Goal: Task Accomplishment & Management: Use online tool/utility

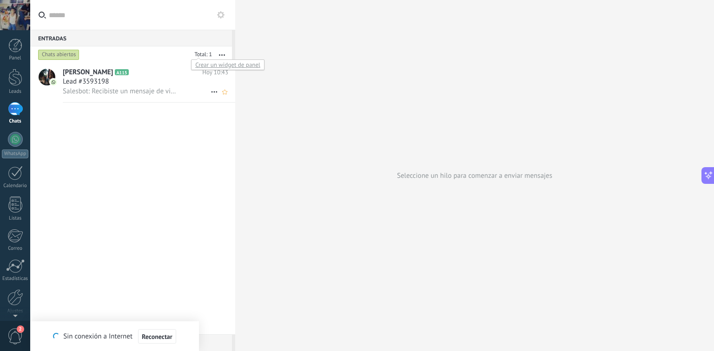
click at [131, 69] on h2 "[PERSON_NAME] A115" at bounding box center [132, 72] width 139 height 9
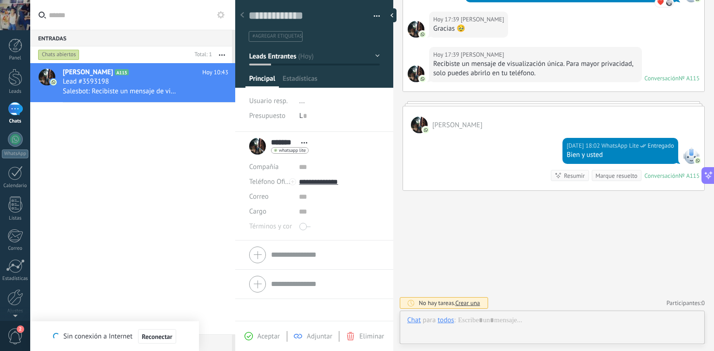
scroll to position [13, 0]
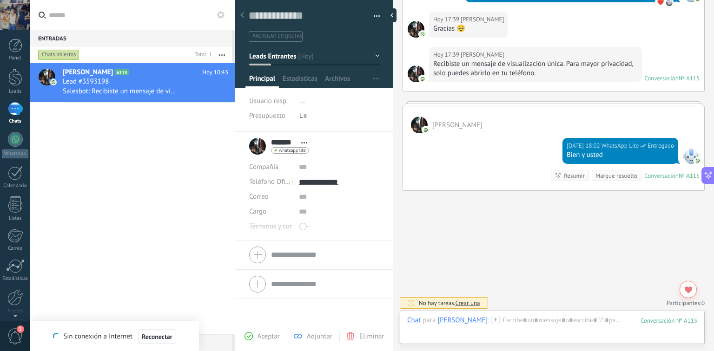
click at [374, 13] on button "button" at bounding box center [373, 16] width 13 height 14
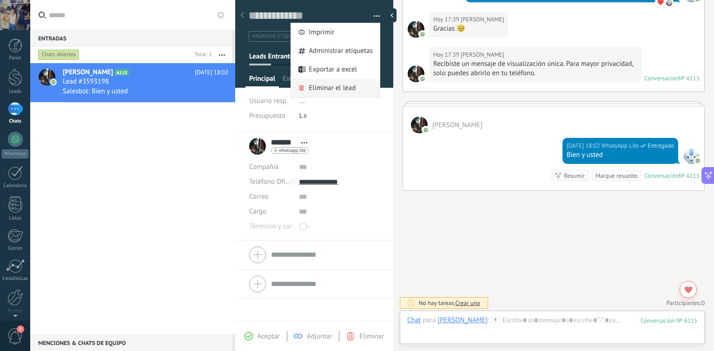
click at [350, 89] on span "Eliminar el lead" at bounding box center [332, 88] width 47 height 19
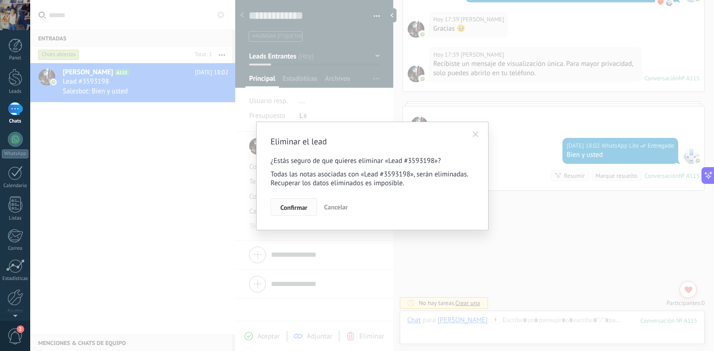
click at [296, 208] on span "Confirmar" at bounding box center [293, 207] width 27 height 7
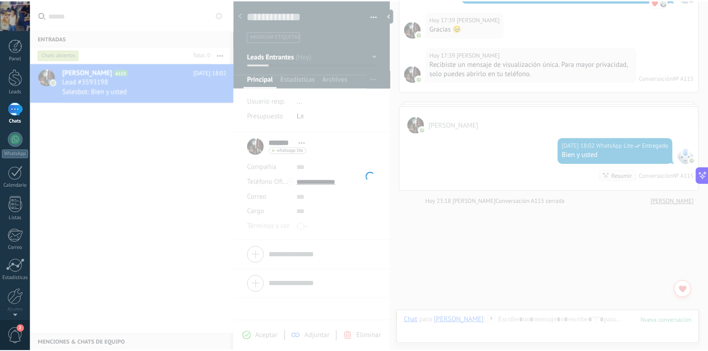
scroll to position [385, 0]
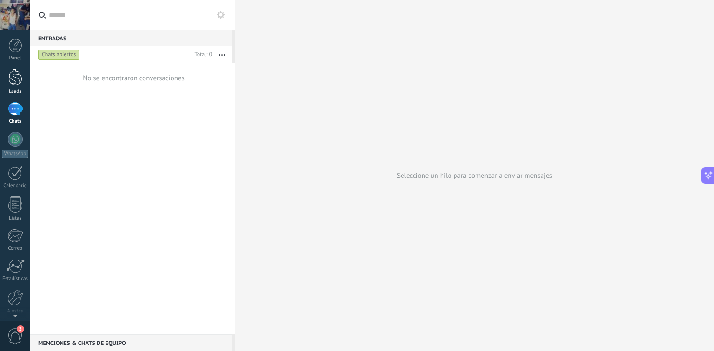
click at [9, 82] on div at bounding box center [15, 77] width 14 height 17
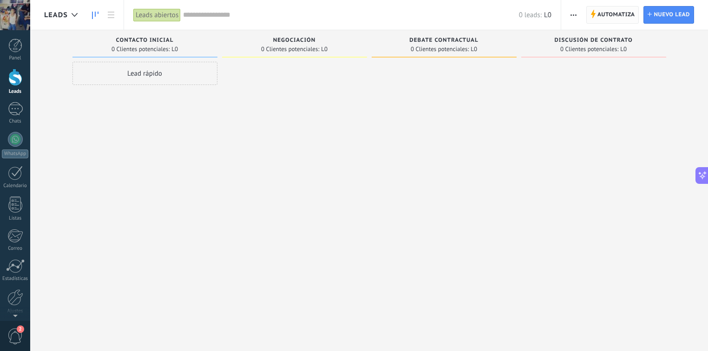
click at [607, 7] on span "Automatiza" at bounding box center [617, 15] width 38 height 17
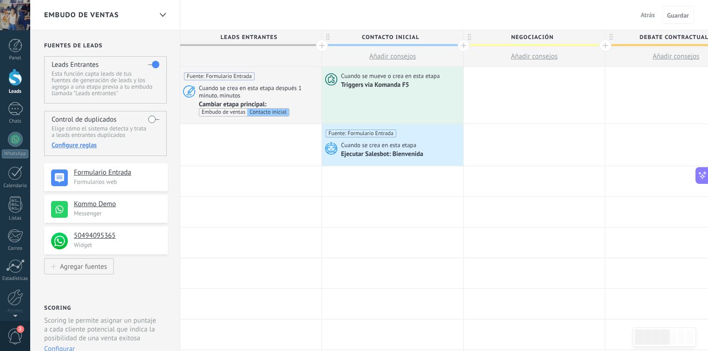
click at [151, 210] on p "Messenger" at bounding box center [118, 214] width 88 height 8
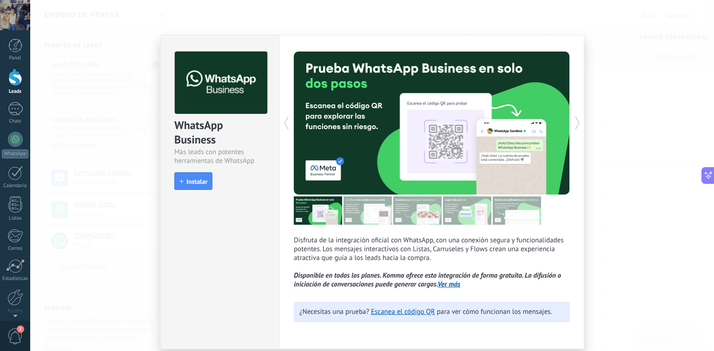
click at [623, 104] on div "WhatsApp Business Más leads con potentes herramientas de WhatsApp install Insta…" at bounding box center [371, 175] width 683 height 351
click at [138, 140] on div "WhatsApp Business Más leads con potentes herramientas de WhatsApp install Insta…" at bounding box center [371, 175] width 683 height 351
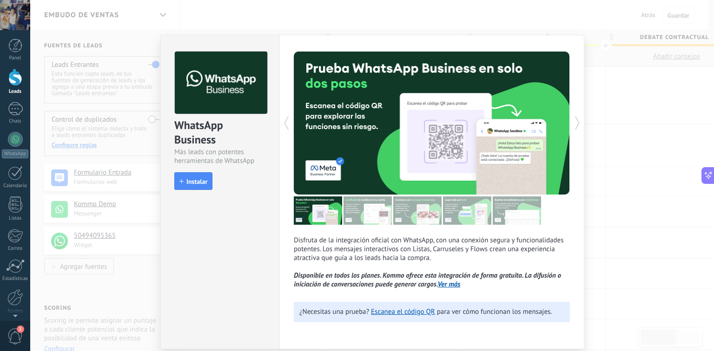
click at [121, 187] on div "WhatsApp Business Más leads con potentes herramientas de WhatsApp install Insta…" at bounding box center [371, 175] width 683 height 351
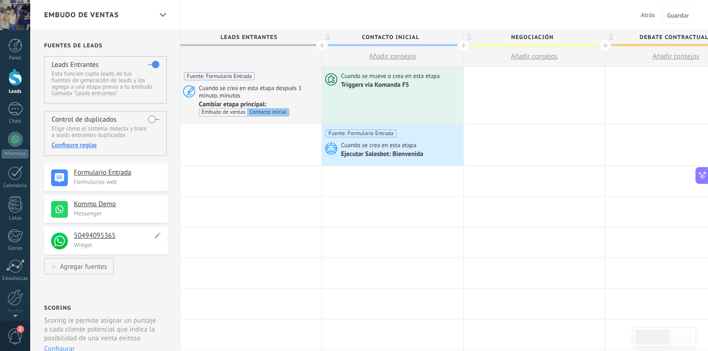
scroll to position [17, 0]
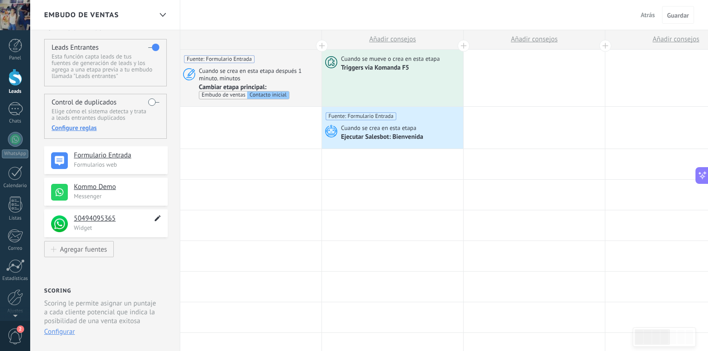
click at [156, 221] on icon at bounding box center [157, 218] width 11 height 11
type textarea "**********"
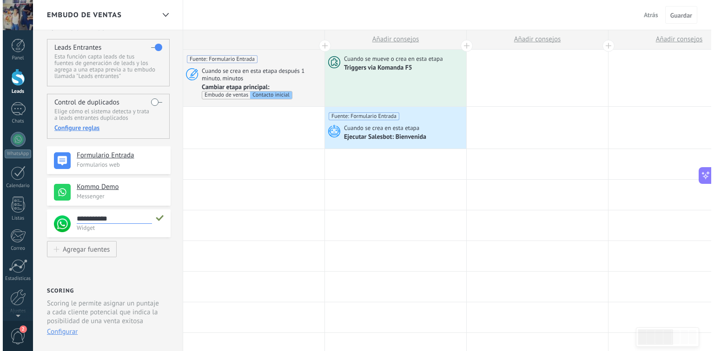
scroll to position [9, 0]
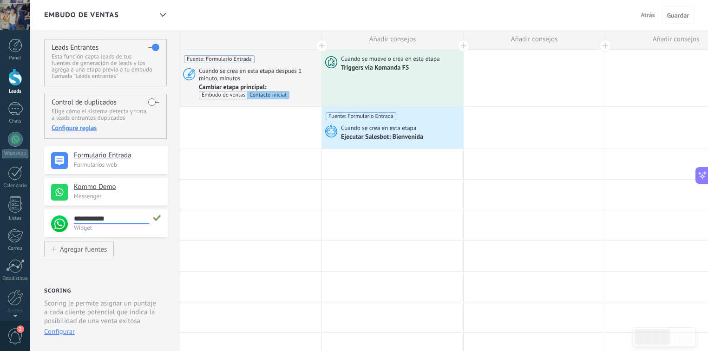
click at [157, 226] on p "Widget" at bounding box center [118, 228] width 88 height 8
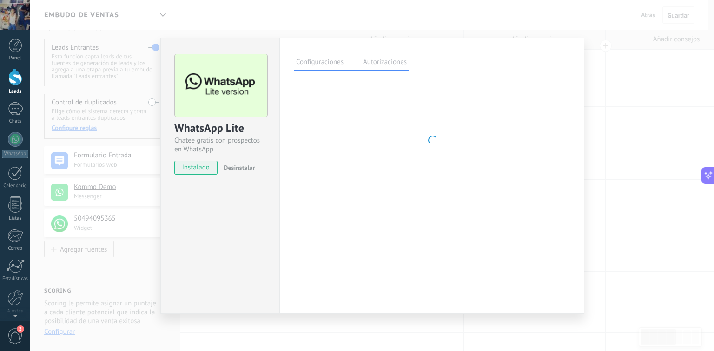
click at [113, 233] on div "WhatsApp Lite Chatee gratis con prospectos en WhatsApp instalado Desinstalar Co…" at bounding box center [371, 175] width 683 height 351
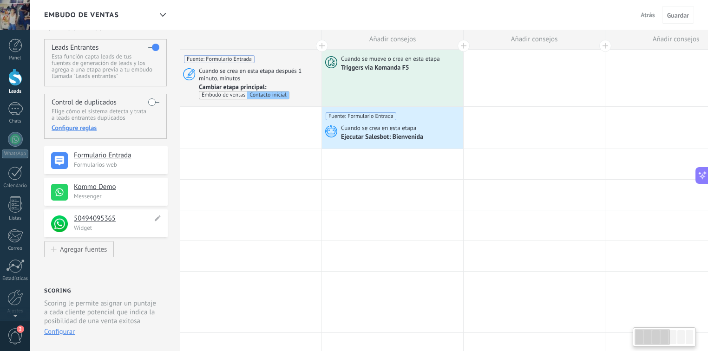
click at [111, 215] on h4 "50494095365" at bounding box center [113, 218] width 79 height 9
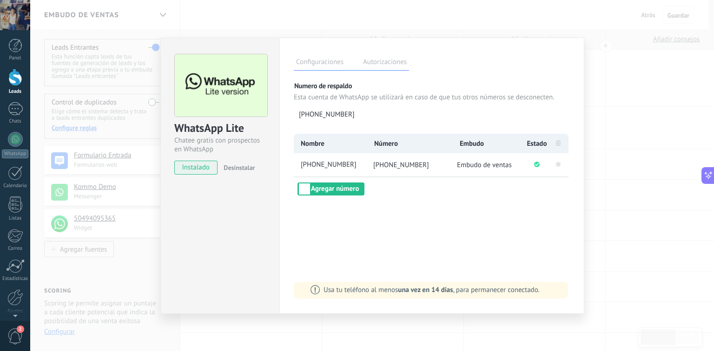
click at [385, 65] on label "Autorizaciones" at bounding box center [385, 63] width 48 height 13
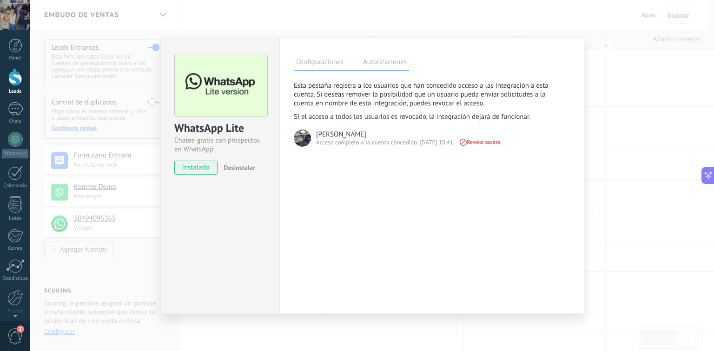
click at [343, 63] on label "Configuraciones" at bounding box center [320, 63] width 52 height 13
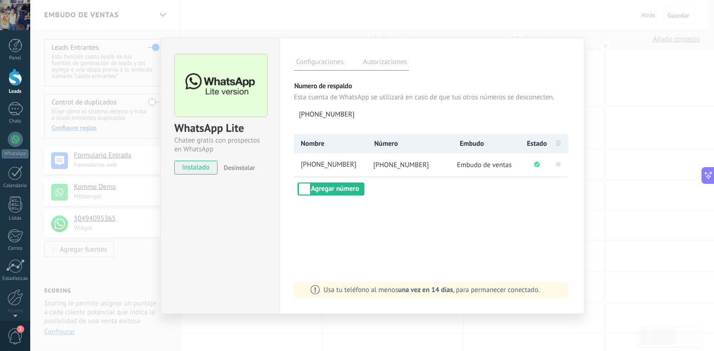
click at [398, 339] on div "WhatsApp Lite Chatee gratis con prospectos en WhatsApp instalado Desinstalar Co…" at bounding box center [371, 175] width 683 height 351
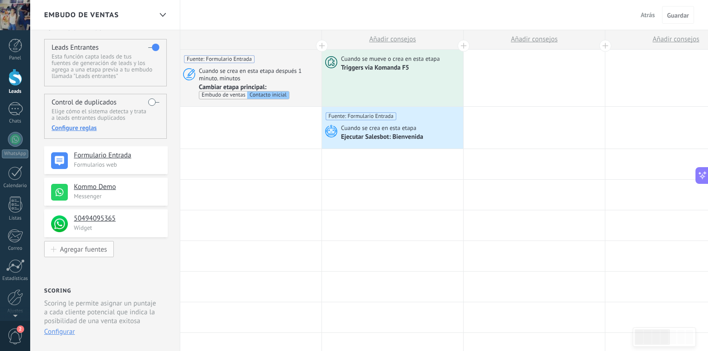
click at [86, 256] on button "Agregar fuentes" at bounding box center [79, 249] width 70 height 16
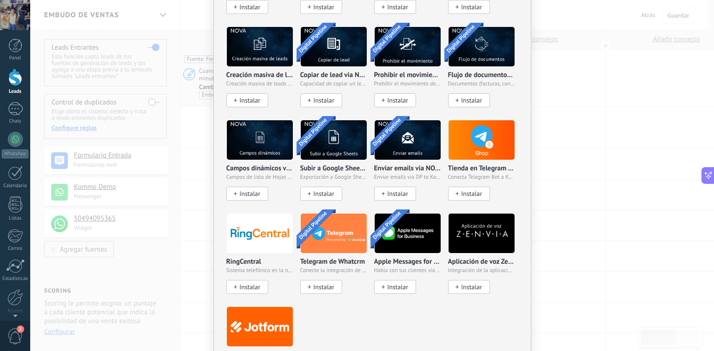
scroll to position [1934, 0]
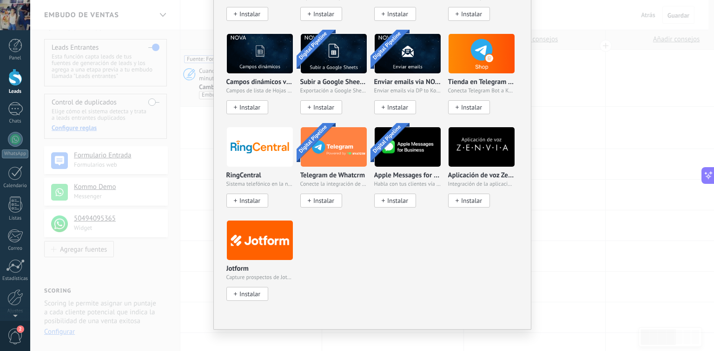
click at [580, 151] on div "No hay resultados Fuentes de leads Agregar fuente Agregar fuentes Agregar fuent…" at bounding box center [371, 175] width 683 height 351
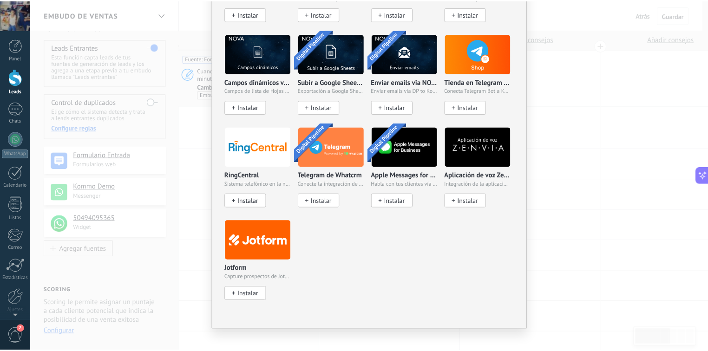
scroll to position [0, 0]
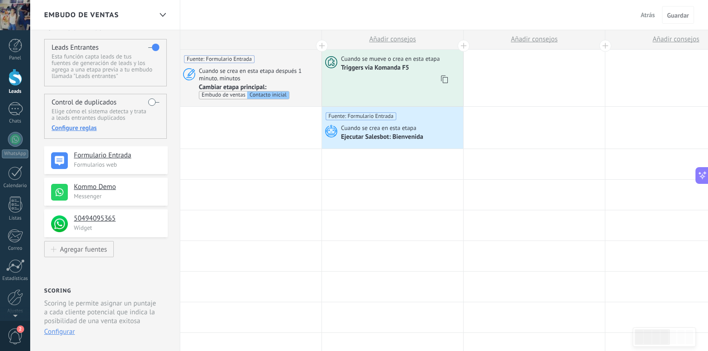
click at [368, 93] on div "Cuando se mueve o crea en esta etapa Triggers via Komanda F5" at bounding box center [392, 78] width 141 height 57
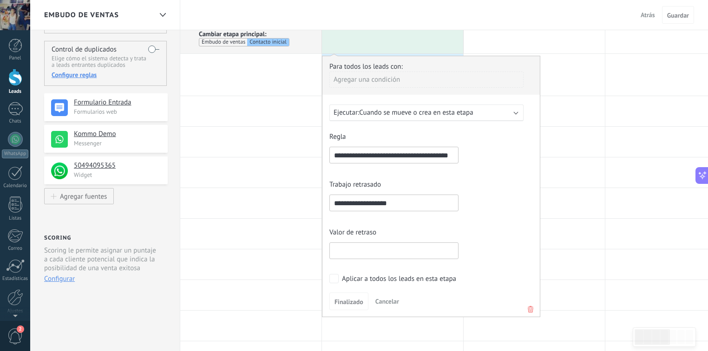
scroll to position [71, 0]
click at [396, 149] on input "**********" at bounding box center [393, 154] width 129 height 17
click at [363, 149] on input "**********" at bounding box center [393, 154] width 129 height 17
click at [426, 113] on span "Cuando se mueve o crea en esta etapa" at bounding box center [416, 112] width 114 height 9
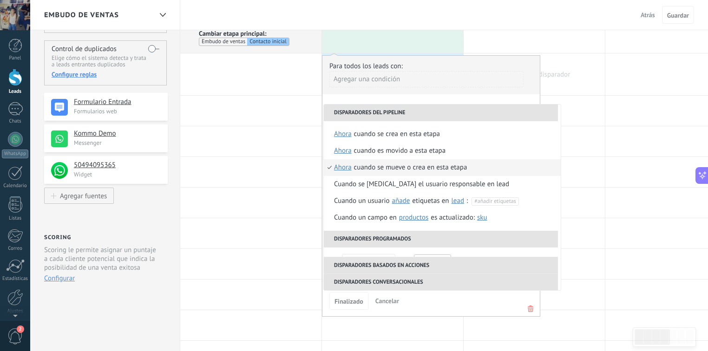
click at [560, 93] on div at bounding box center [534, 74] width 141 height 42
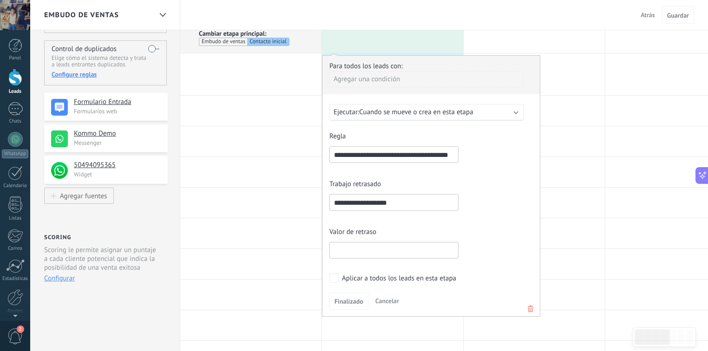
click at [400, 201] on input "**********" at bounding box center [393, 202] width 129 height 17
click at [465, 187] on div "**********" at bounding box center [431, 197] width 204 height 39
click at [375, 202] on input "**********" at bounding box center [393, 202] width 129 height 17
type input "**********"
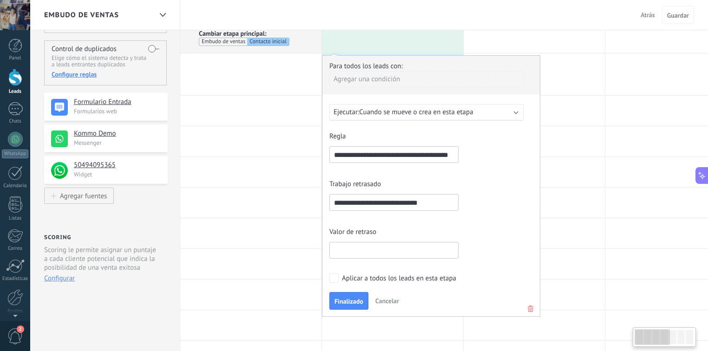
click at [384, 229] on div "Valor de retraso" at bounding box center [431, 245] width 204 height 39
click at [364, 284] on form "**********" at bounding box center [431, 219] width 204 height 179
click at [352, 294] on button "Finalizado" at bounding box center [348, 301] width 39 height 18
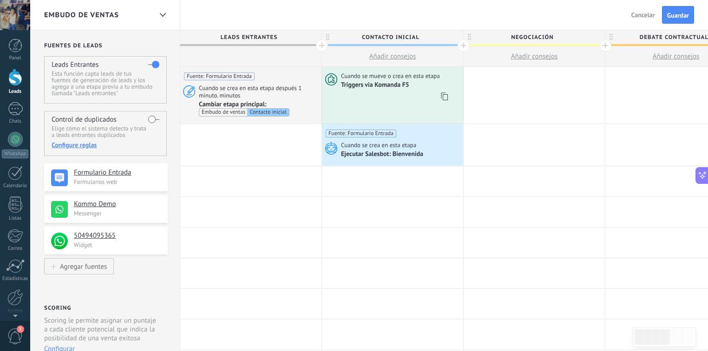
click at [388, 100] on div "Cuando se mueve o crea en esta etapa Triggers via Komanda F5" at bounding box center [392, 95] width 141 height 57
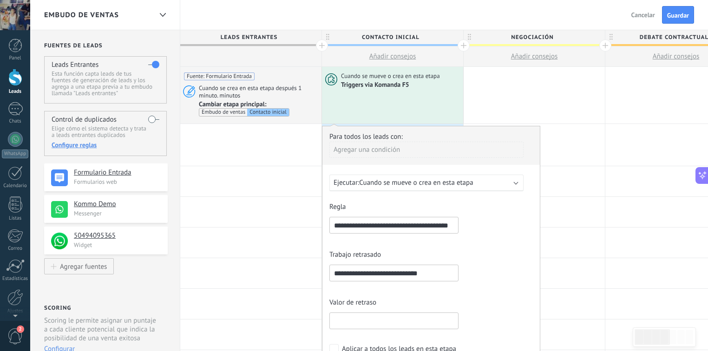
click at [377, 272] on input "**********" at bounding box center [393, 273] width 129 height 17
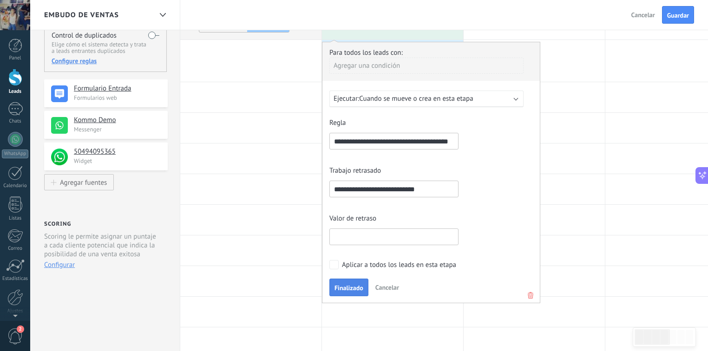
type input "**********"
click at [349, 289] on span "Finalizado" at bounding box center [349, 288] width 29 height 7
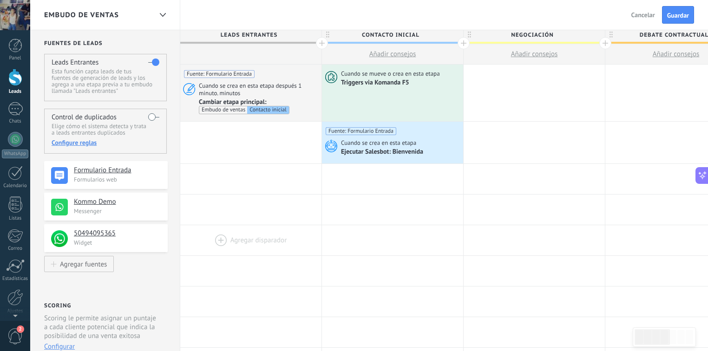
scroll to position [2, 0]
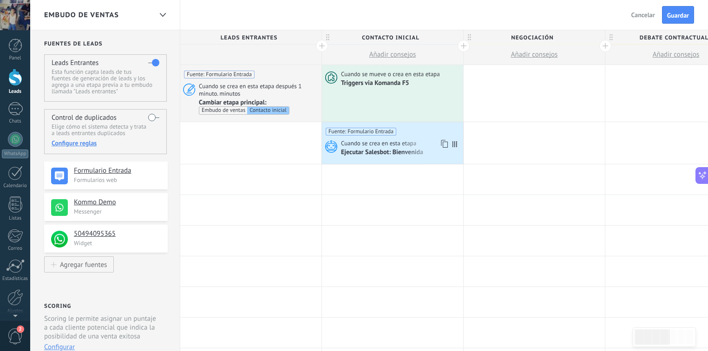
click at [387, 142] on span "Cuando se crea en esta etapa" at bounding box center [379, 143] width 77 height 8
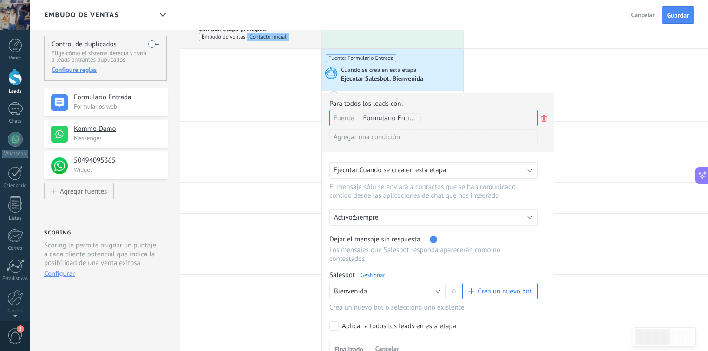
scroll to position [76, 0]
click at [420, 113] on div "Formulario Entrada" at bounding box center [391, 118] width 60 height 10
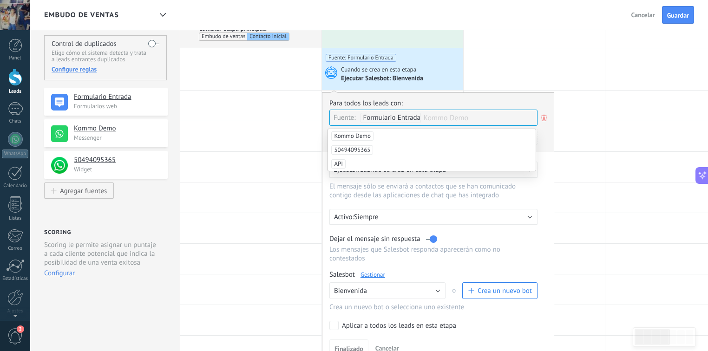
click at [407, 119] on span "Formulario Entrada" at bounding box center [392, 117] width 58 height 9
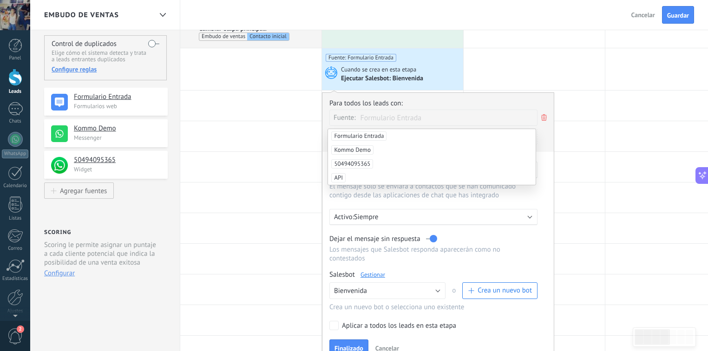
click at [347, 119] on span "Fuente:" at bounding box center [345, 117] width 22 height 9
click at [431, 197] on p "El mensaje sólo se enviará a contactos que se han comunicado contigo desde las …" at bounding box center [428, 191] width 199 height 18
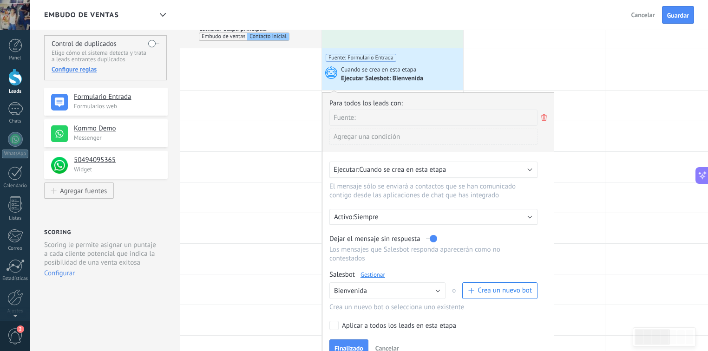
click at [356, 117] on span "Fuente:" at bounding box center [345, 117] width 22 height 9
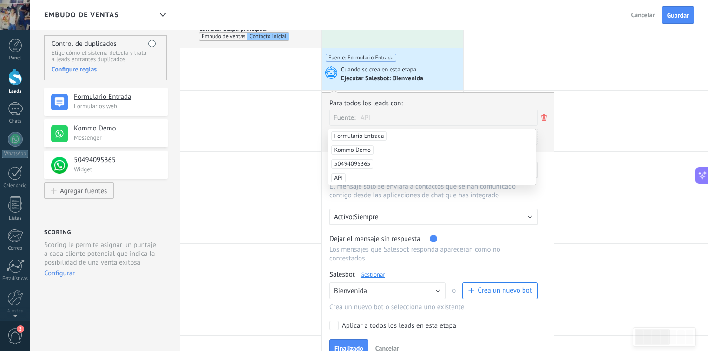
click at [340, 175] on span "API" at bounding box center [338, 177] width 14 height 9
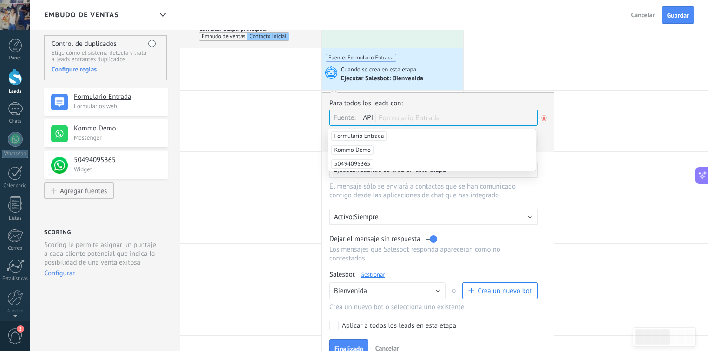
click at [363, 137] on span "Formulario Entrada" at bounding box center [358, 135] width 55 height 9
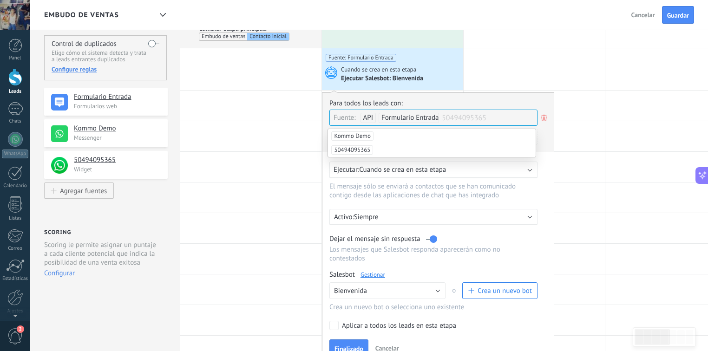
click at [360, 148] on span "50494095365" at bounding box center [352, 149] width 42 height 9
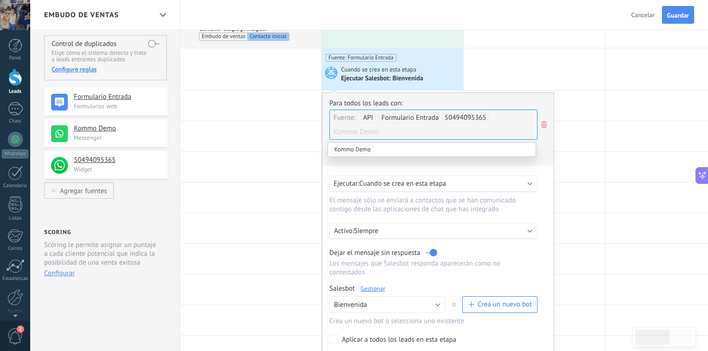
click at [351, 152] on span "Kommo Demo" at bounding box center [352, 149] width 42 height 9
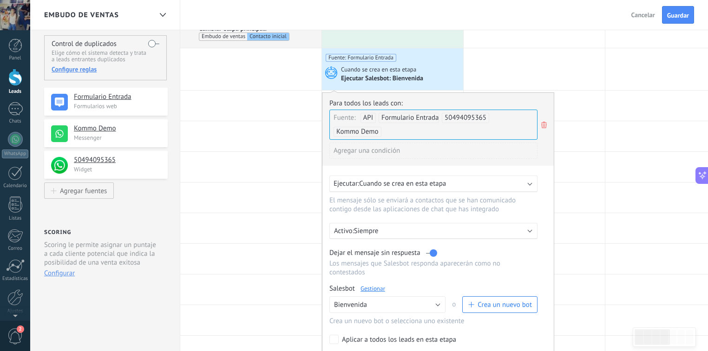
click at [368, 131] on span "Kommo Demo" at bounding box center [357, 131] width 42 height 9
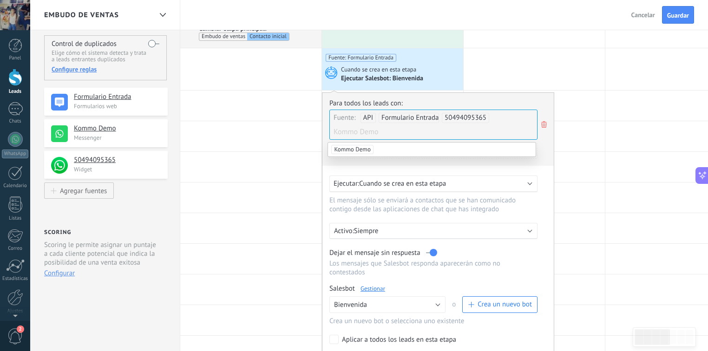
click at [437, 173] on div "Para todos los leads con: Fuente: API Formulario Entrada 50494095365 Kommo Demo…" at bounding box center [438, 235] width 232 height 286
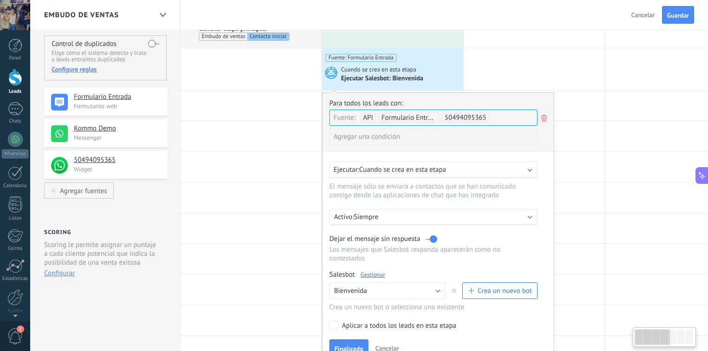
click at [383, 136] on div "Agregar una condición" at bounding box center [433, 137] width 208 height 16
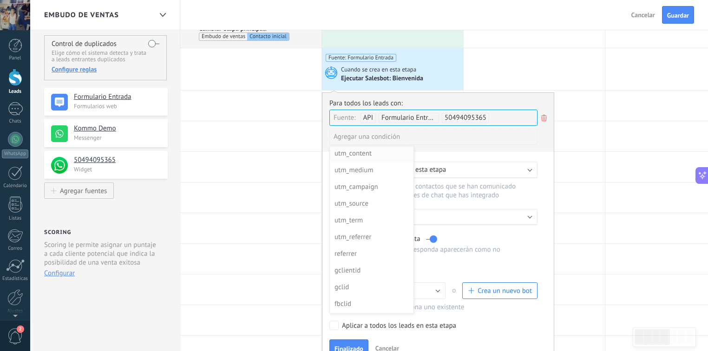
scroll to position [63, 0]
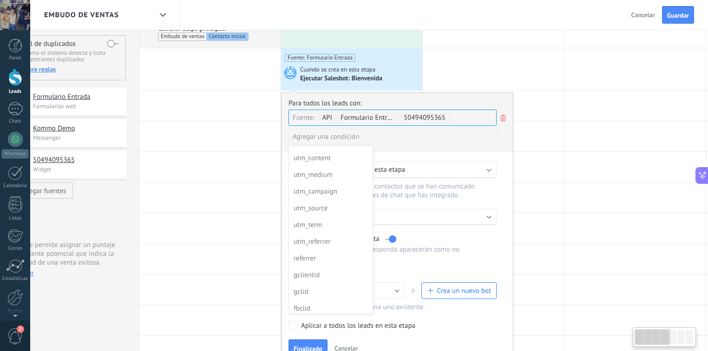
drag, startPoint x: 331, startPoint y: 109, endPoint x: 286, endPoint y: 128, distance: 48.5
click at [286, 128] on div at bounding box center [397, 224] width 231 height 262
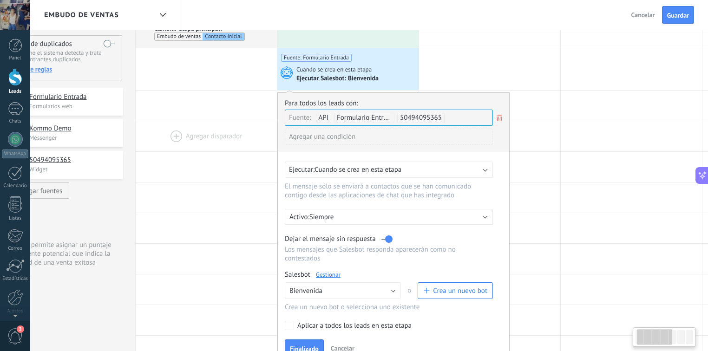
click at [259, 133] on div at bounding box center [206, 136] width 141 height 30
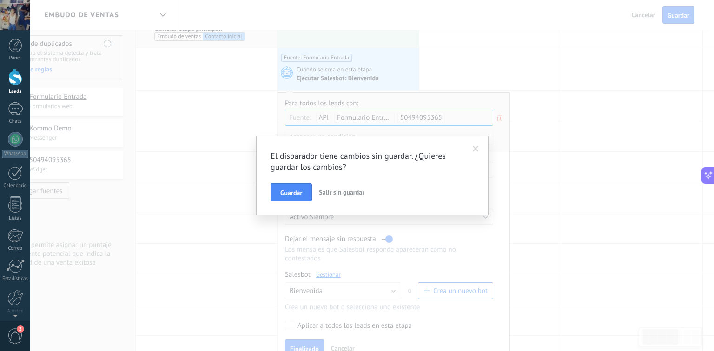
click at [348, 191] on span "Salir sin guardar" at bounding box center [342, 192] width 46 height 8
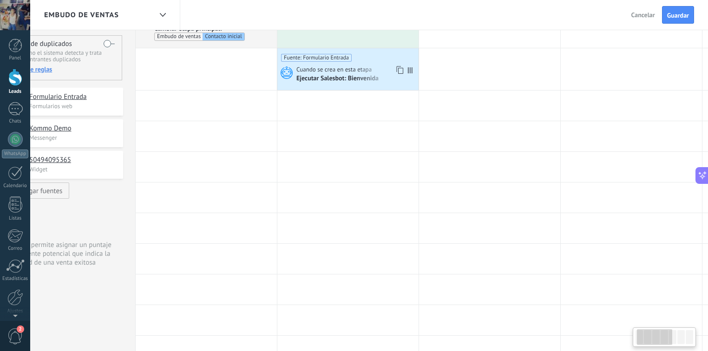
click at [345, 75] on div "Ejecutar Salesbot: Bienvenida" at bounding box center [338, 79] width 84 height 8
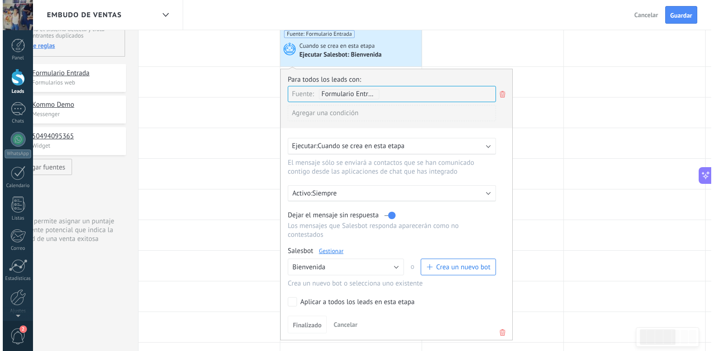
scroll to position [100, 0]
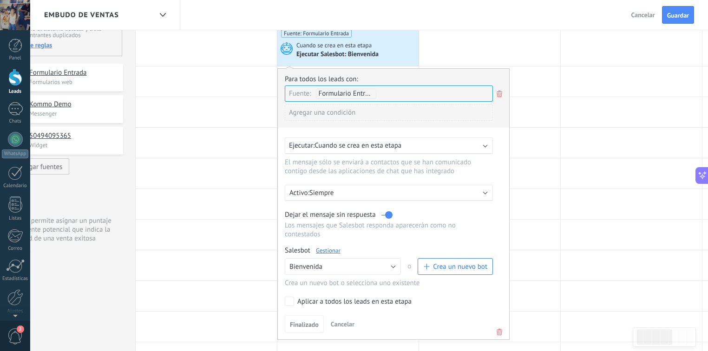
click at [338, 247] on link "Gestionar" at bounding box center [328, 251] width 25 height 8
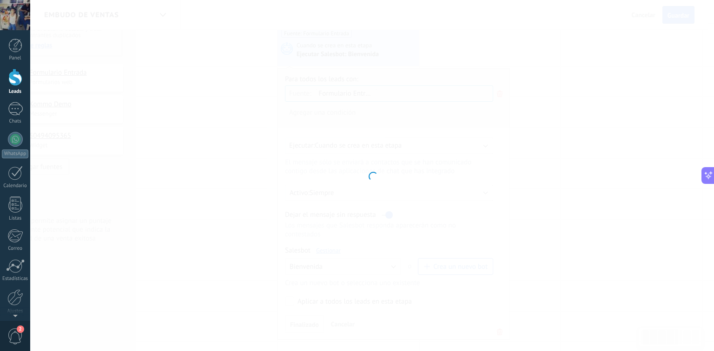
type input "**********"
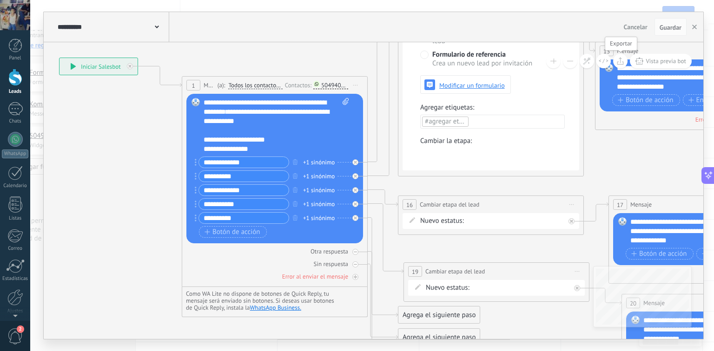
click at [624, 60] on icon at bounding box center [620, 60] width 7 height 7
click at [662, 65] on span "Vista previa bot" at bounding box center [665, 61] width 40 height 8
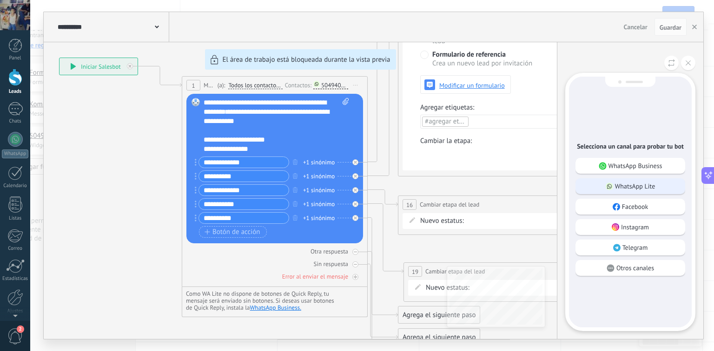
click at [633, 191] on div "WhatsApp Lite" at bounding box center [630, 186] width 110 height 16
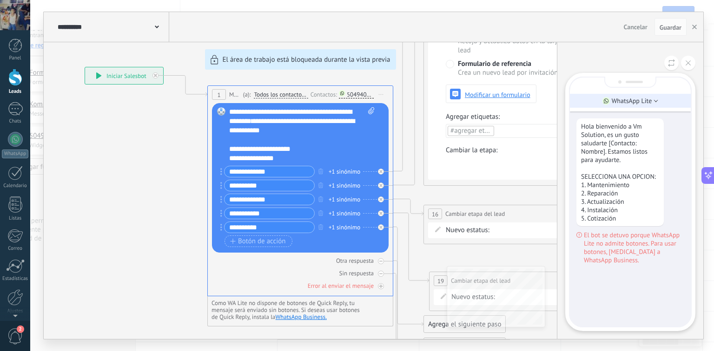
click at [634, 107] on li "WhatsApp Lite" at bounding box center [630, 101] width 121 height 14
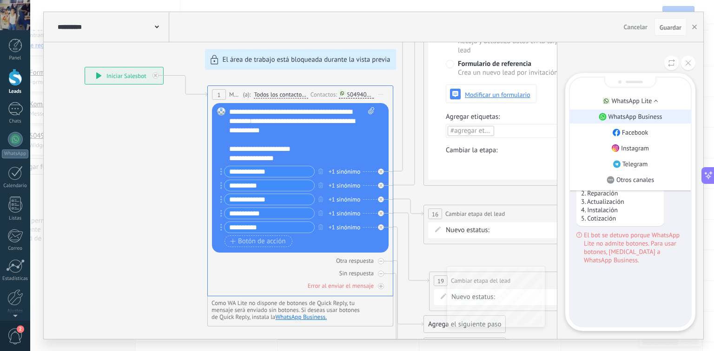
drag, startPoint x: 634, startPoint y: 107, endPoint x: 632, endPoint y: 119, distance: 11.8
click at [632, 119] on ul "WhatsApp Lite WhatsApp Business Facebook Instagram Telegram Otros canales" at bounding box center [630, 140] width 121 height 93
click at [632, 119] on p "WhatsApp Business" at bounding box center [635, 116] width 54 height 8
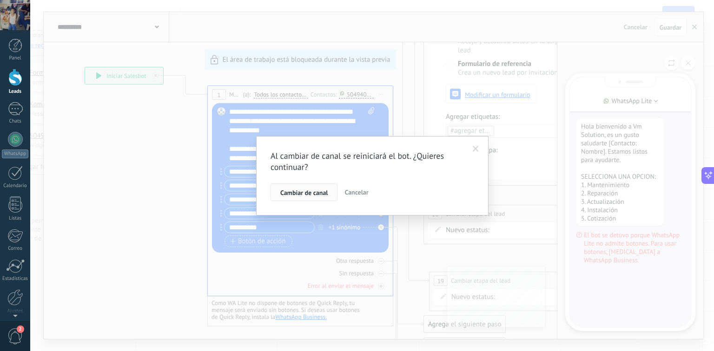
click at [312, 197] on button "Cambiar de canal" at bounding box center [303, 193] width 67 height 18
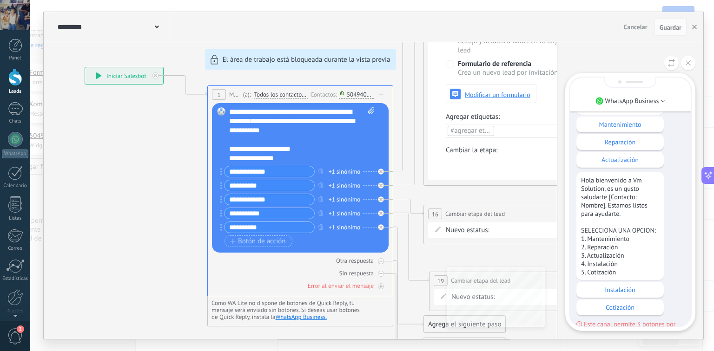
scroll to position [-29, 0]
click at [276, 156] on div "**********" at bounding box center [373, 175] width 659 height 327
click at [687, 66] on button at bounding box center [688, 63] width 14 height 14
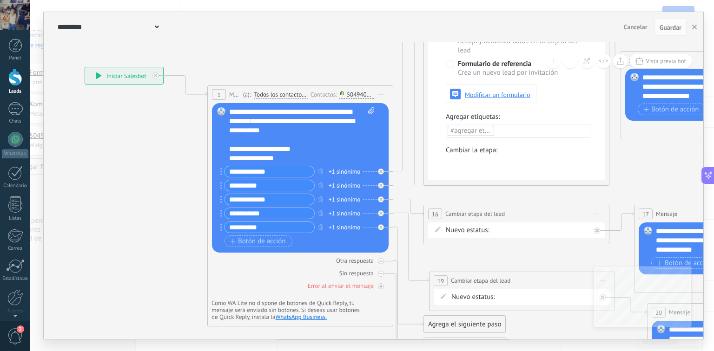
click at [282, 161] on div "**********" at bounding box center [302, 135] width 146 height 56
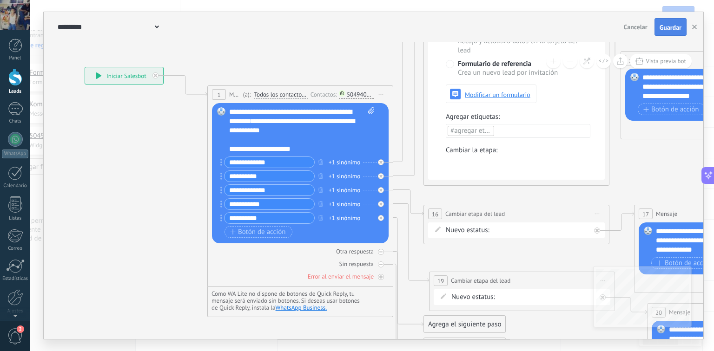
click at [669, 24] on span "Guardar" at bounding box center [670, 27] width 22 height 7
click at [669, 25] on div "Cancelar Guardar" at bounding box center [663, 27] width 55 height 17
click at [673, 58] on span "Vista previa bot" at bounding box center [665, 61] width 40 height 8
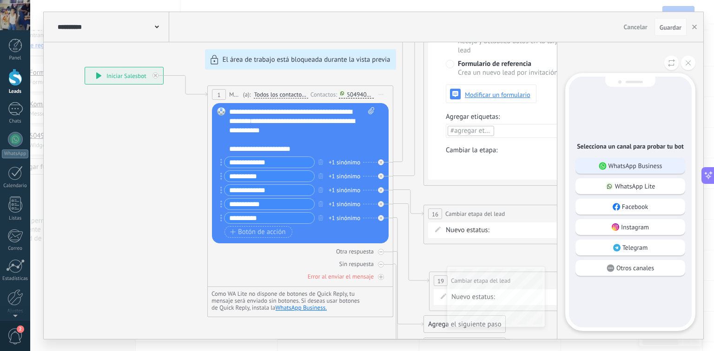
click at [619, 172] on div "WhatsApp Business" at bounding box center [630, 166] width 110 height 16
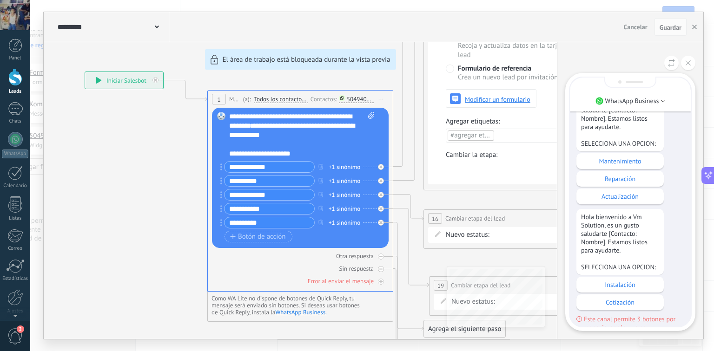
scroll to position [-24, 0]
click at [616, 177] on p "Reparación" at bounding box center [620, 178] width 78 height 8
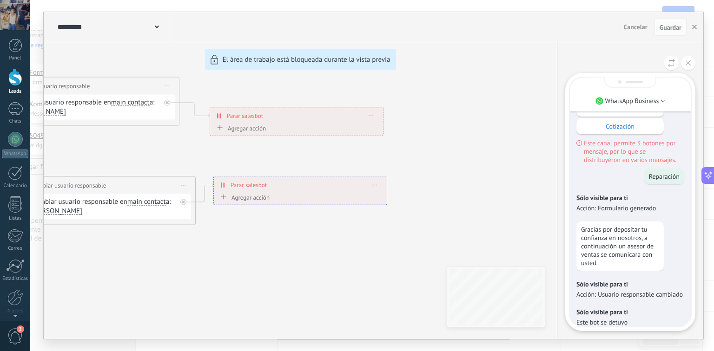
scroll to position [-13, 0]
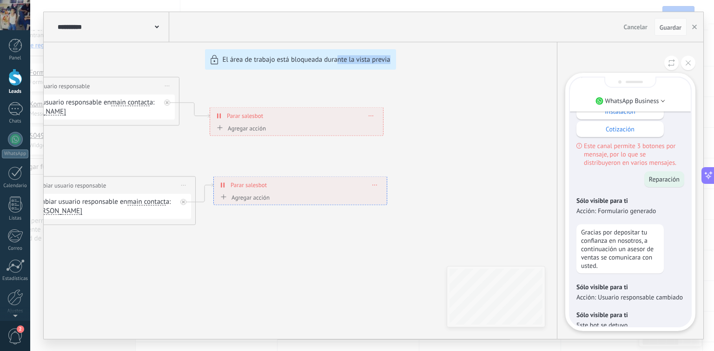
drag, startPoint x: 336, startPoint y: 238, endPoint x: 484, endPoint y: 211, distance: 150.2
click at [484, 211] on div "**********" at bounding box center [373, 175] width 659 height 327
click at [485, 212] on div "**********" at bounding box center [373, 175] width 659 height 327
drag, startPoint x: 376, startPoint y: 236, endPoint x: 483, endPoint y: 217, distance: 109.2
click at [483, 217] on div "**********" at bounding box center [373, 175] width 659 height 327
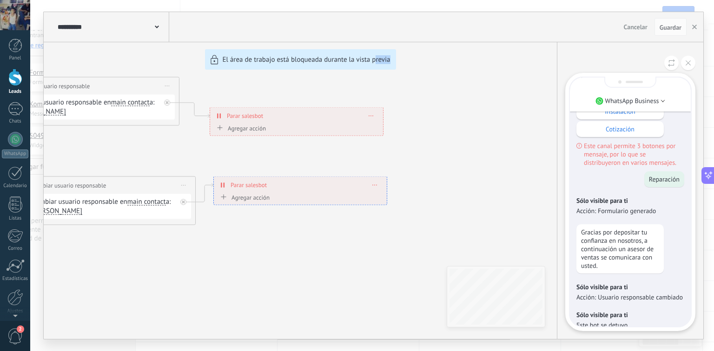
scroll to position [0, 0]
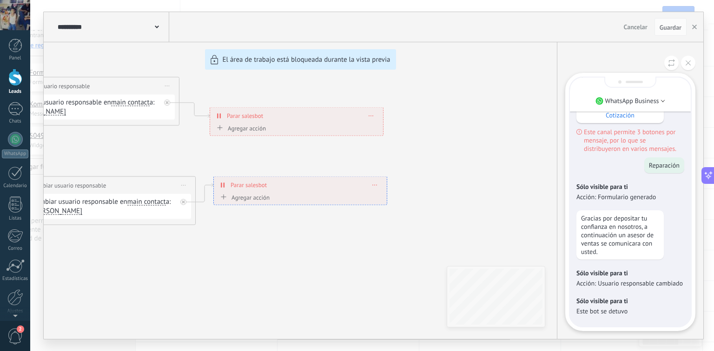
click at [585, 198] on p "Acción: Formulario generado" at bounding box center [630, 197] width 108 height 8
click at [685, 64] on button at bounding box center [688, 63] width 14 height 14
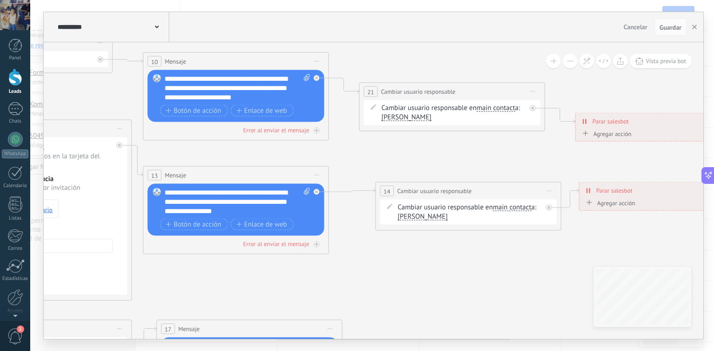
drag, startPoint x: 311, startPoint y: 249, endPoint x: 713, endPoint y: 219, distance: 403.5
click at [713, 219] on div "**********" at bounding box center [371, 175] width 683 height 351
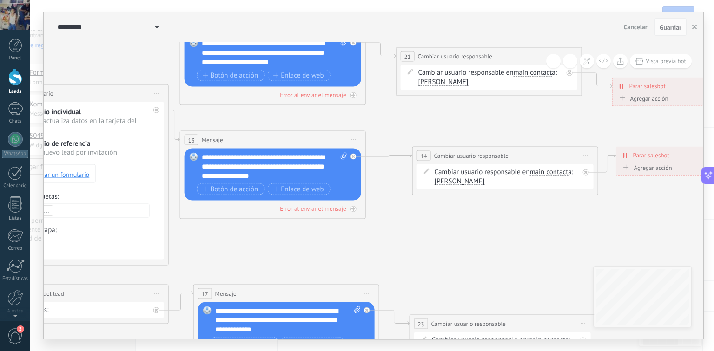
drag, startPoint x: 713, startPoint y: 219, endPoint x: 713, endPoint y: 225, distance: 5.6
click at [713, 225] on div "**********" at bounding box center [371, 175] width 683 height 351
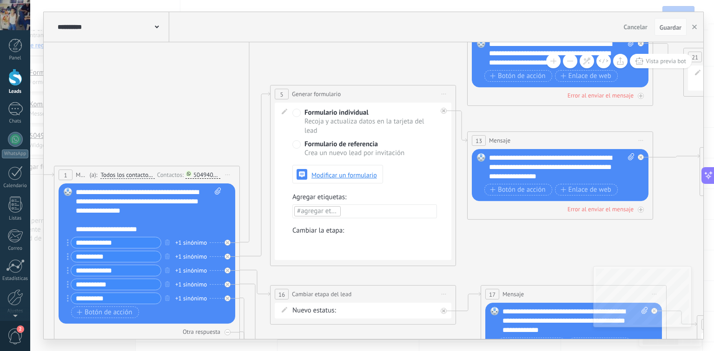
drag, startPoint x: 392, startPoint y: 229, endPoint x: 679, endPoint y: 229, distance: 287.1
click at [679, 229] on icon at bounding box center [523, 315] width 1649 height 1096
